Goal: Task Accomplishment & Management: Manage account settings

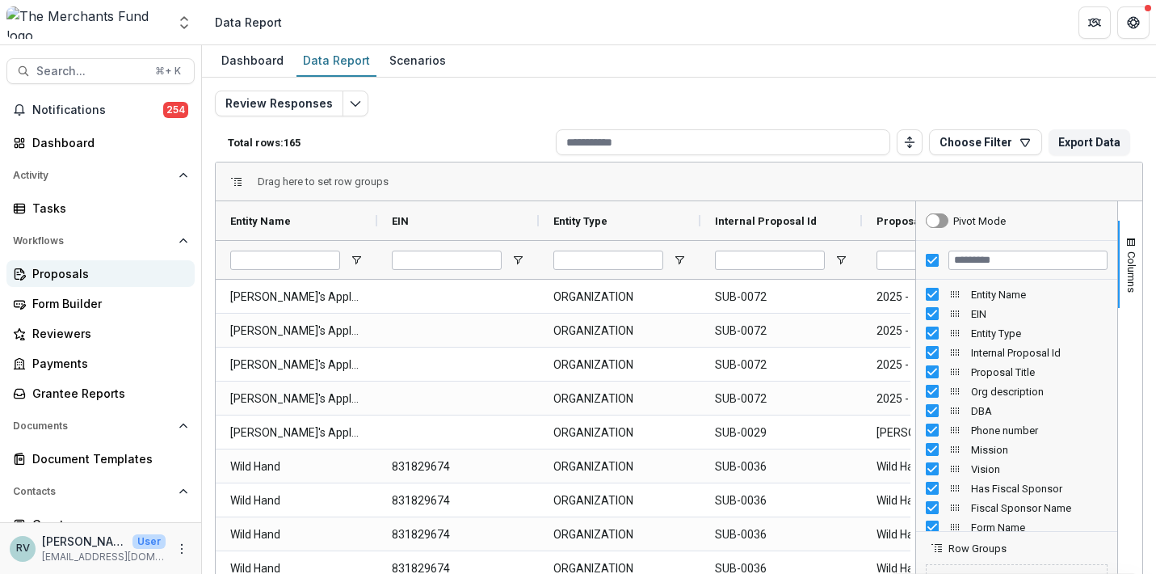
click at [50, 271] on div "Proposals" at bounding box center [106, 273] width 149 height 17
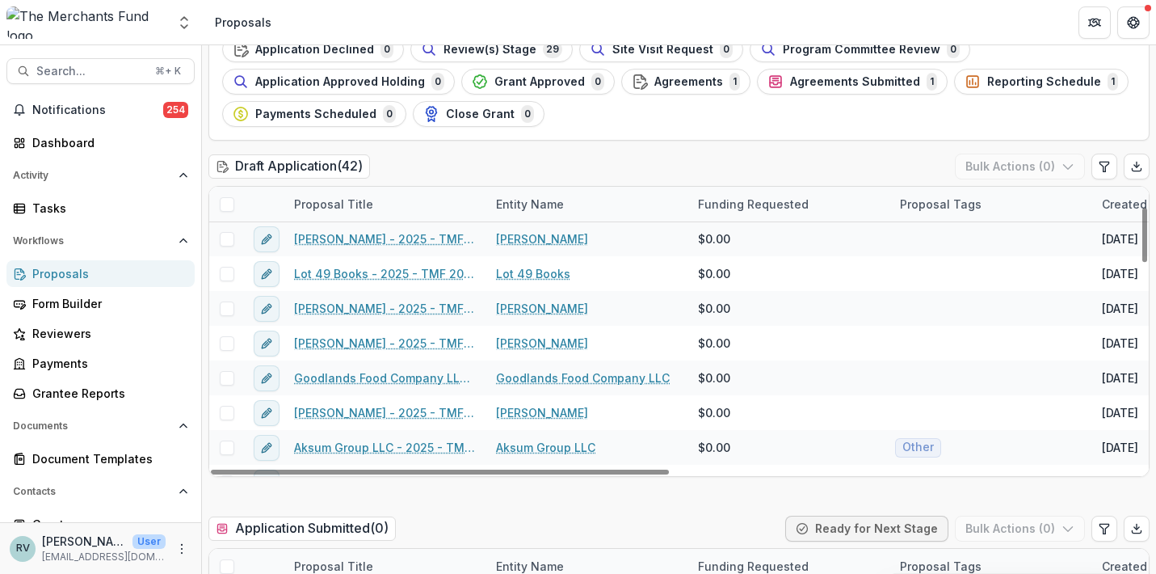
scroll to position [95, 0]
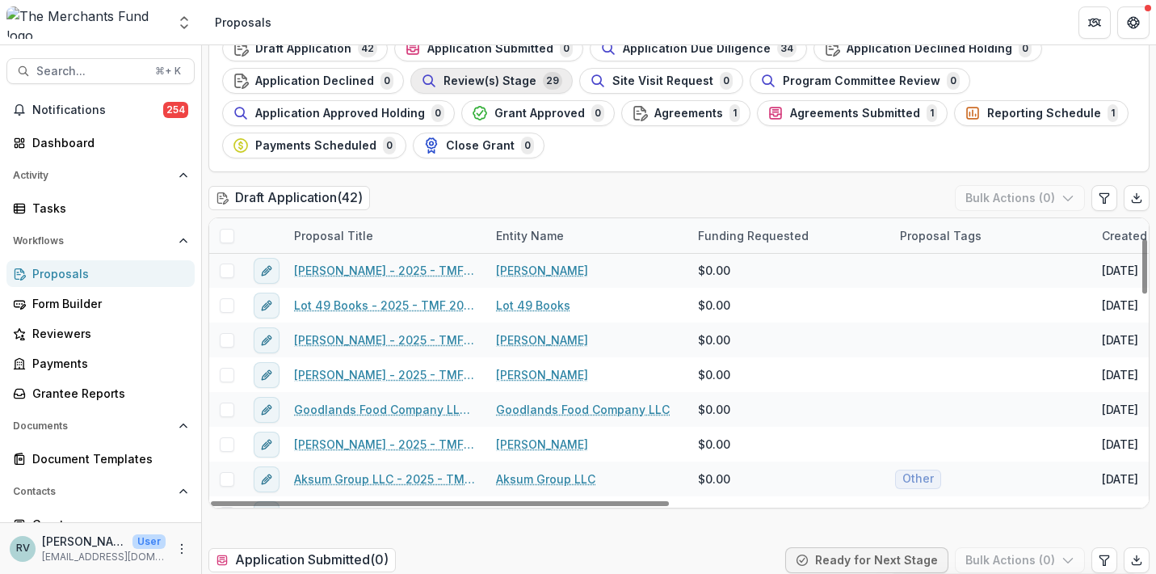
click at [503, 82] on span "Review(s) Stage" at bounding box center [490, 81] width 93 height 14
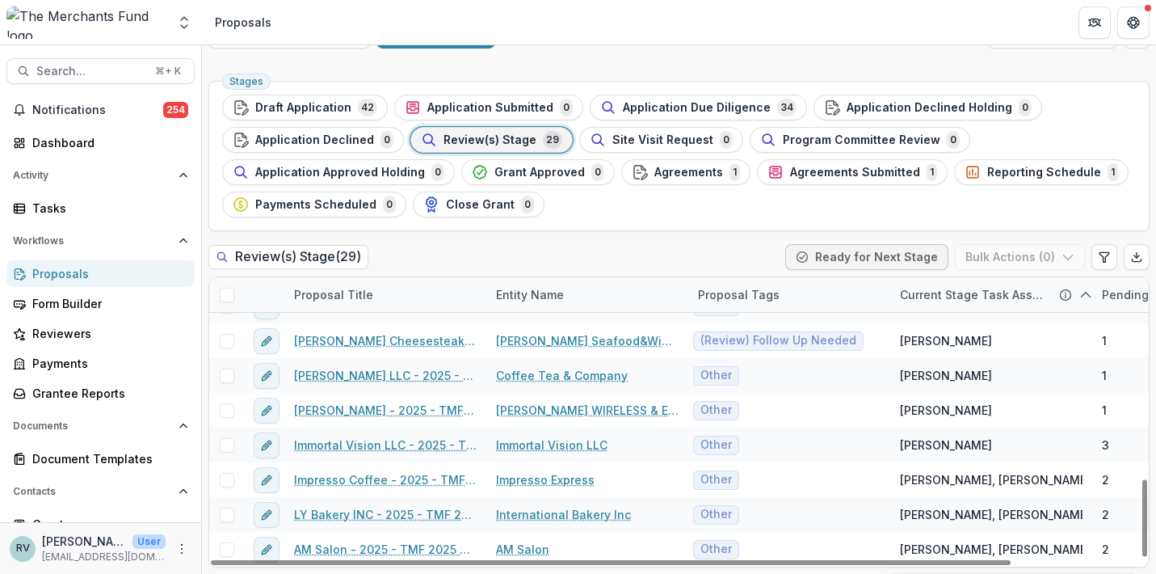
scroll to position [754, 0]
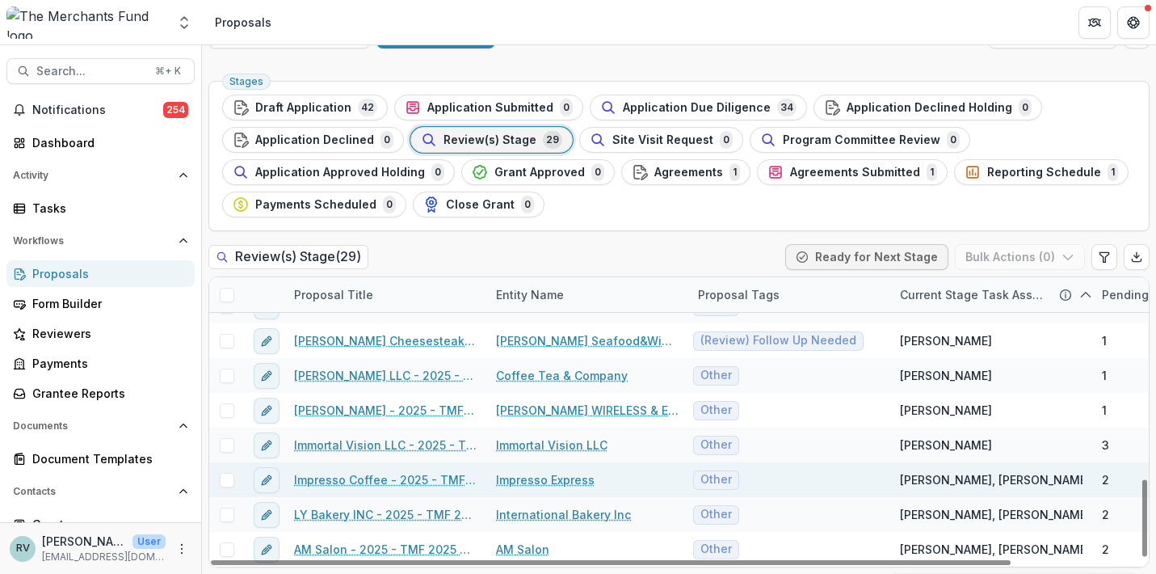
click at [377, 477] on link "Impresso Coffee - 2025 - TMF 2025 Stabilization Grant Program" at bounding box center [385, 479] width 183 height 17
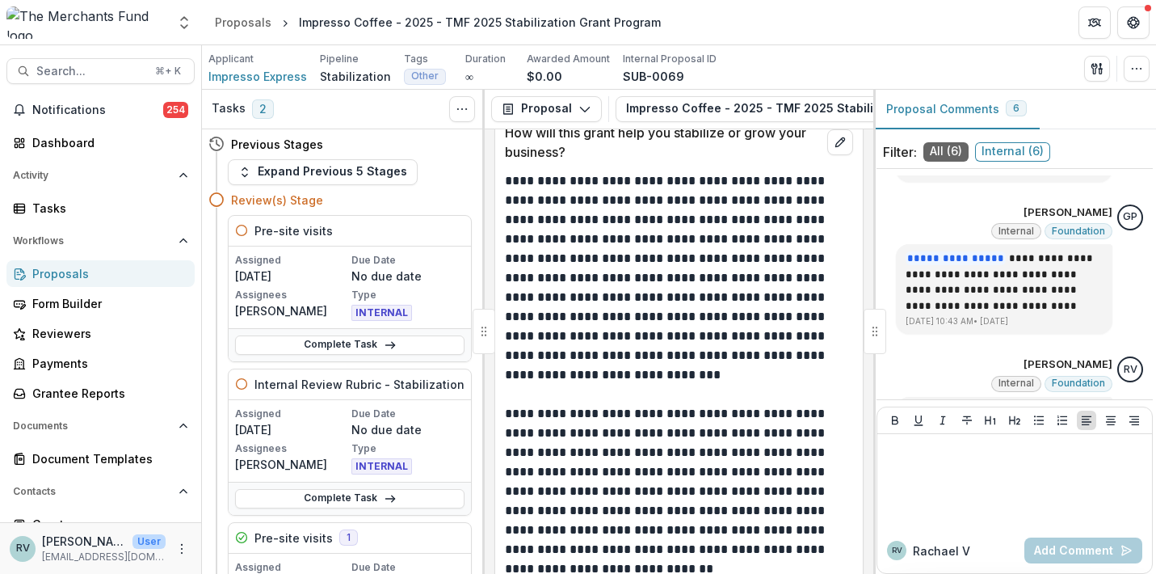
scroll to position [4587, 0]
click at [246, 21] on div "Proposals" at bounding box center [243, 22] width 57 height 17
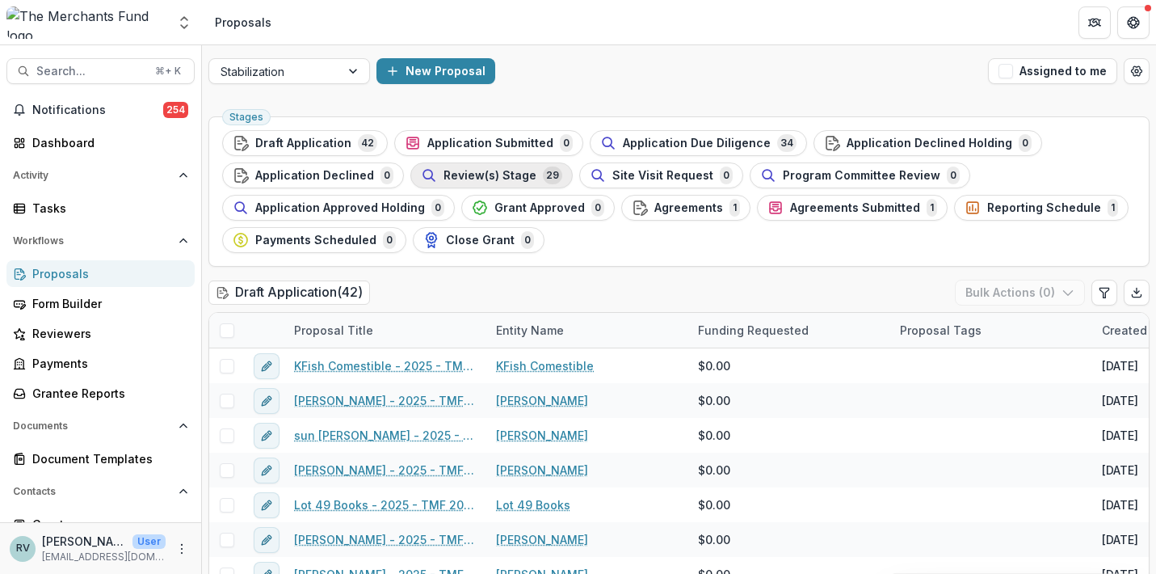
click at [522, 173] on span "Review(s) Stage" at bounding box center [490, 176] width 93 height 14
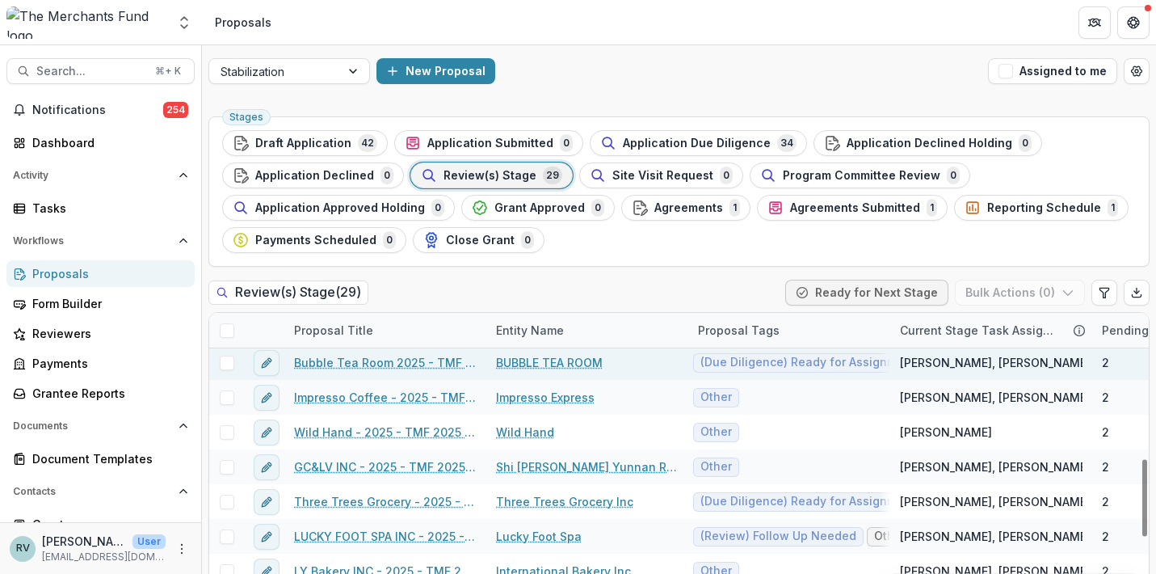
scroll to position [546, 0]
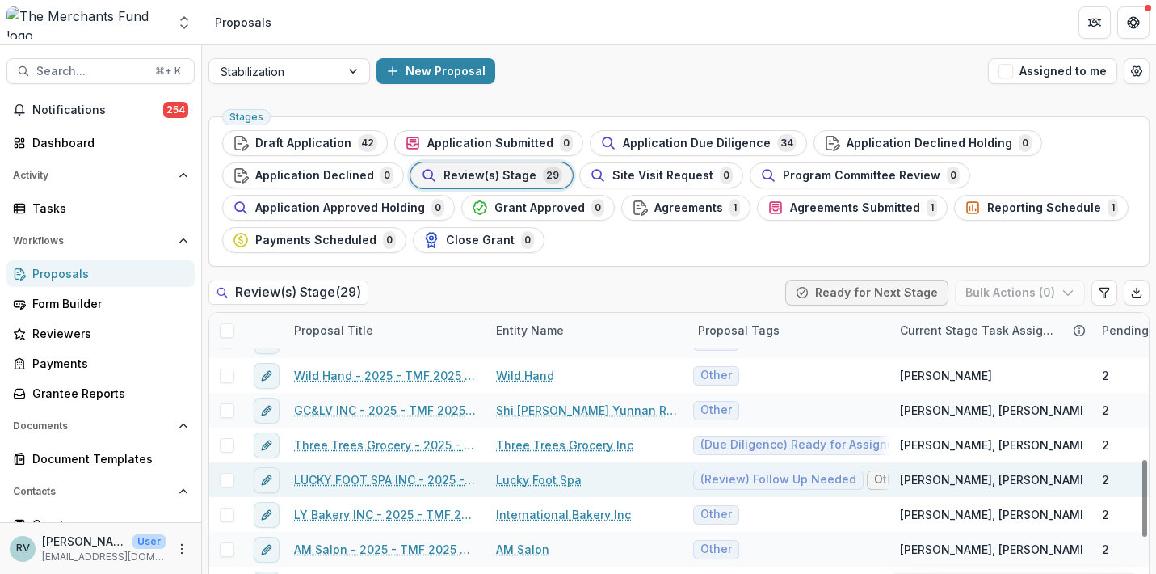
click at [372, 480] on link "LUCKY FOOT SPA INC - 2025 - TMF 2025 Stabilization Grant Program" at bounding box center [385, 479] width 183 height 17
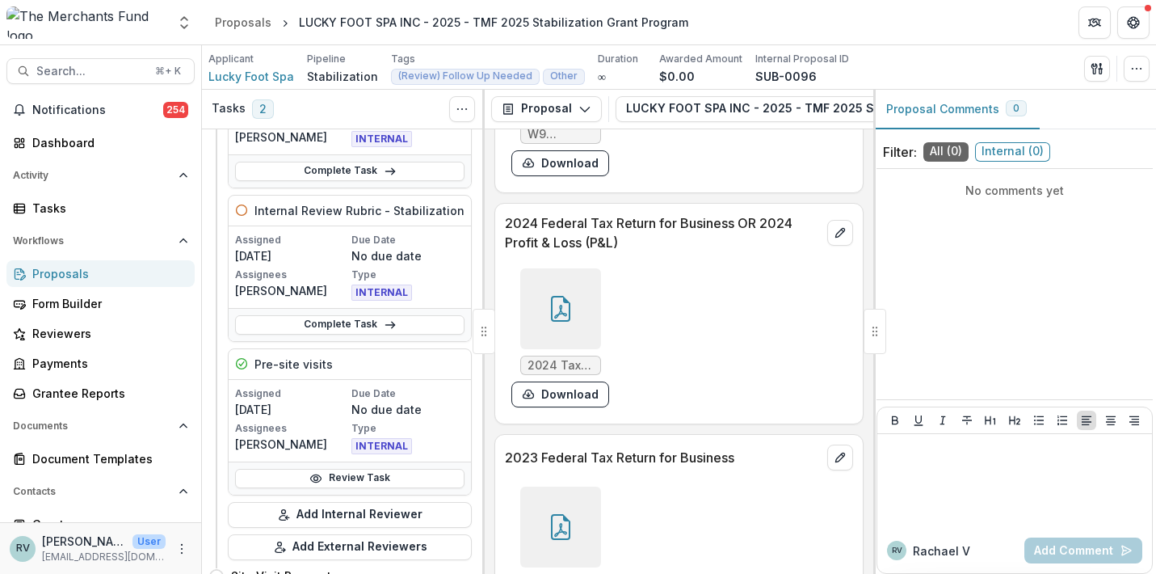
scroll to position [7792, 0]
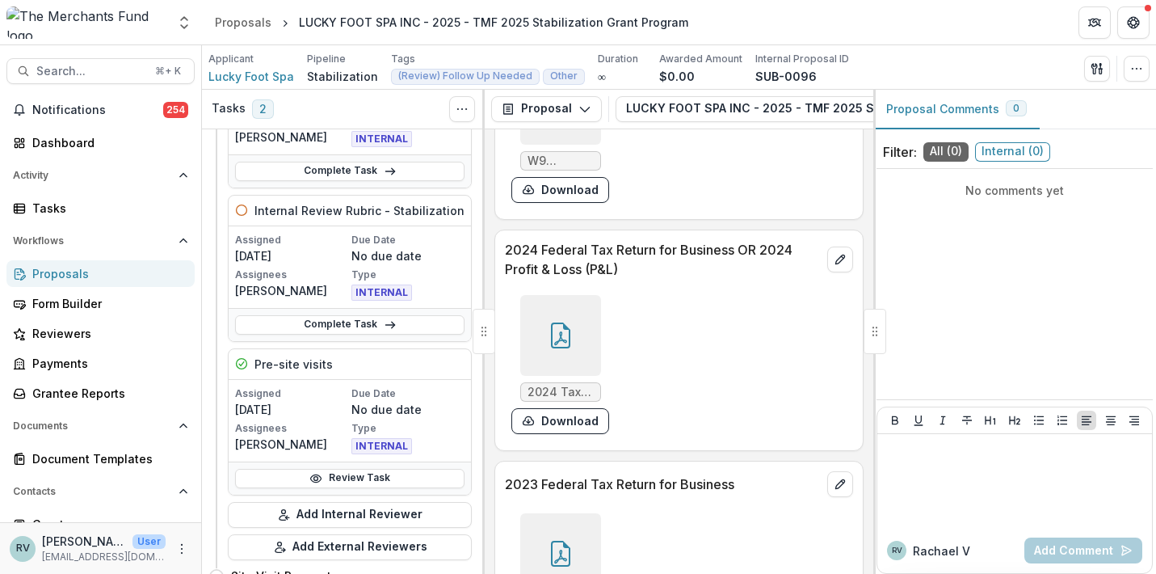
click at [562, 322] on icon at bounding box center [561, 335] width 26 height 26
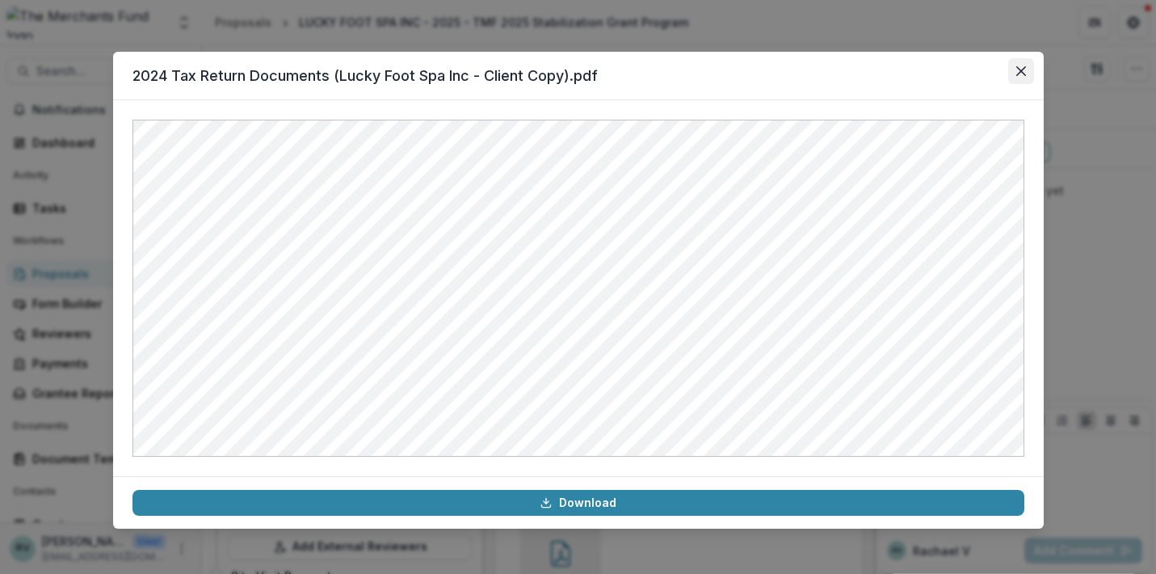
click at [1025, 69] on icon "Close" at bounding box center [1021, 71] width 10 height 10
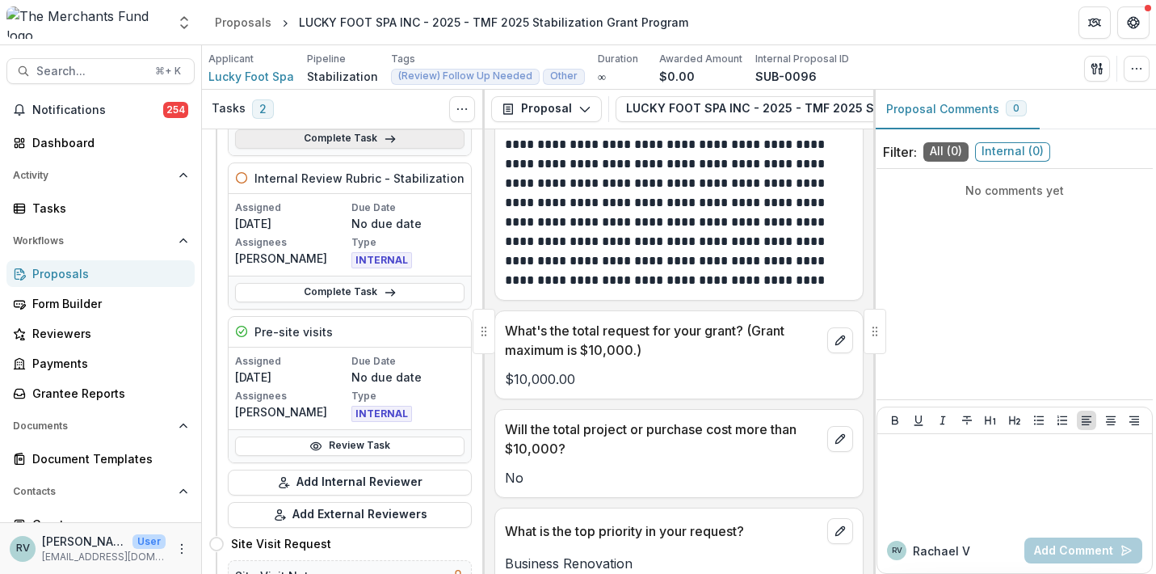
scroll to position [213, 0]
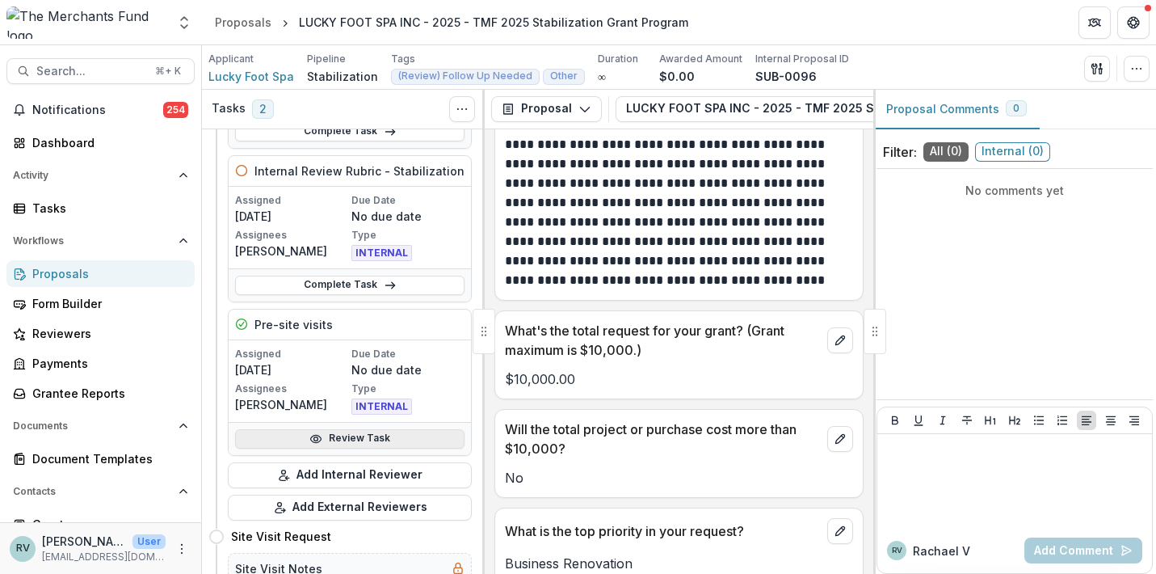
click at [358, 434] on link "Review Task" at bounding box center [349, 438] width 229 height 19
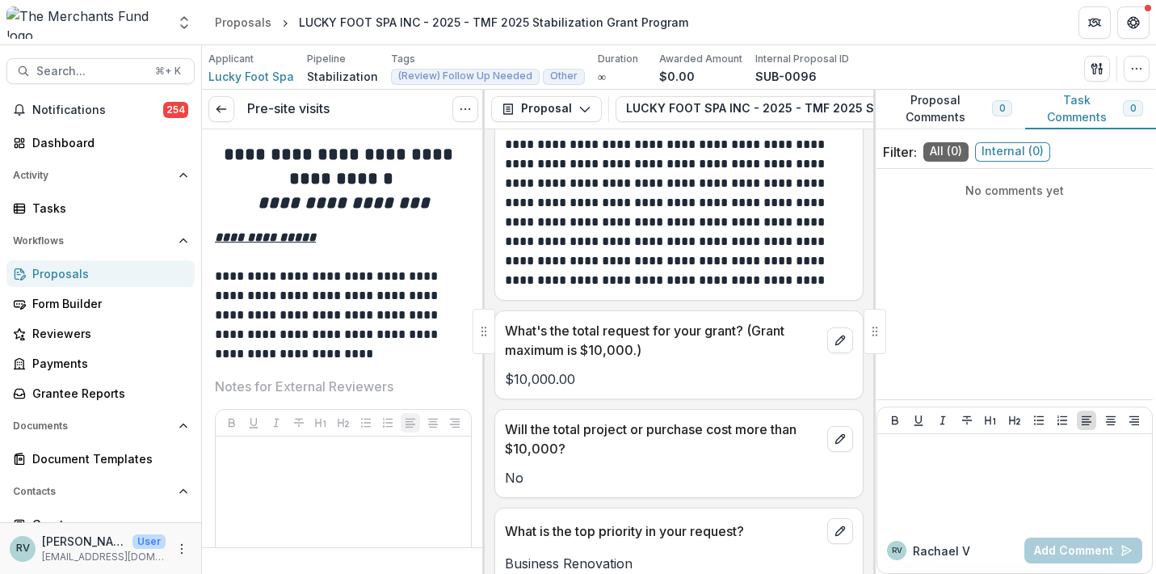
click at [62, 278] on div "Proposals" at bounding box center [106, 273] width 149 height 17
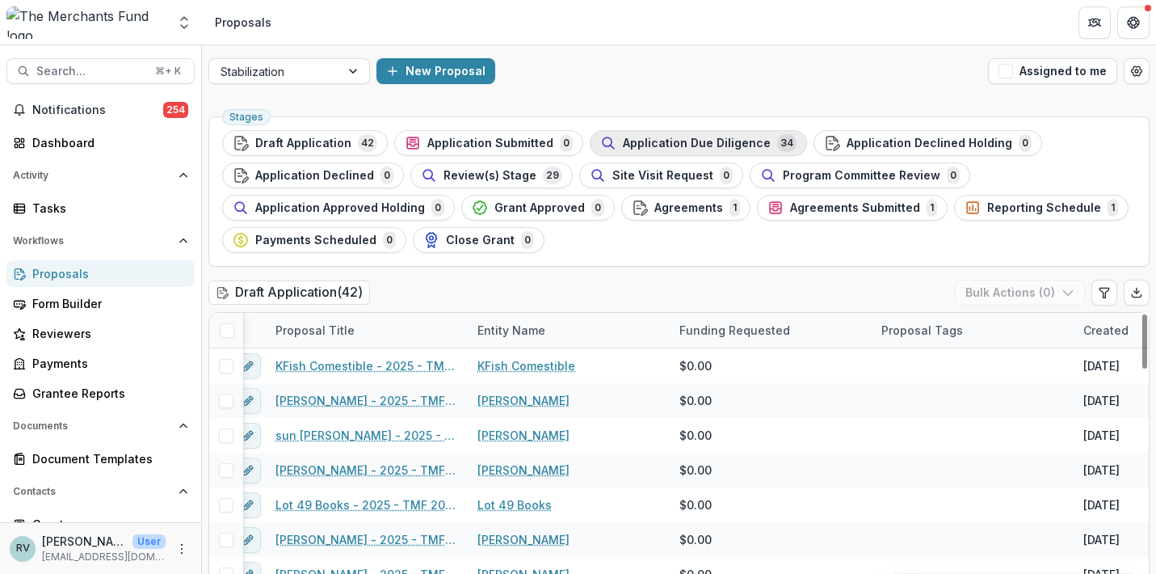
scroll to position [0, 19]
click at [742, 145] on span "Application Due Diligence" at bounding box center [697, 144] width 148 height 14
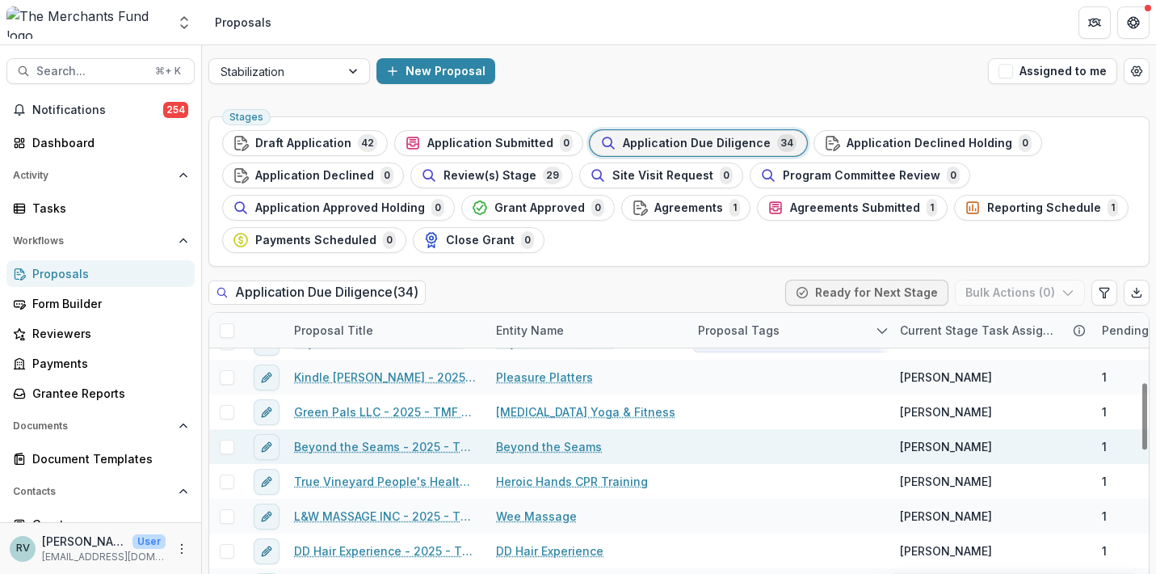
scroll to position [302, 0]
